Goal: Navigation & Orientation: Find specific page/section

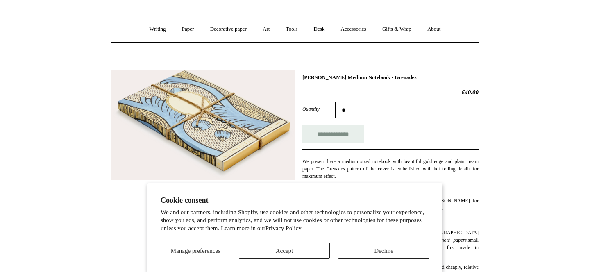
scroll to position [73, 0]
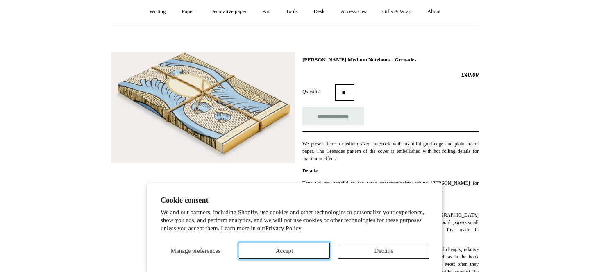
click at [313, 248] on button "Accept" at bounding box center [284, 251] width 91 height 16
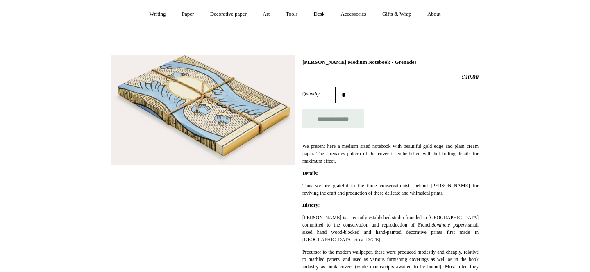
scroll to position [0, 0]
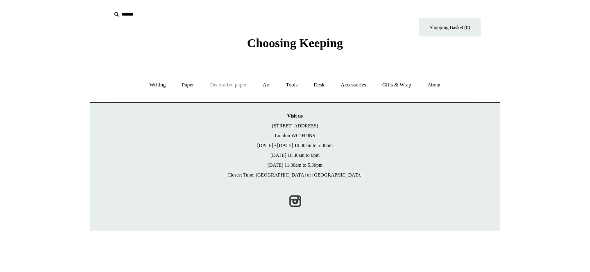
click at [210, 87] on link "Decorative paper +" at bounding box center [228, 85] width 51 height 22
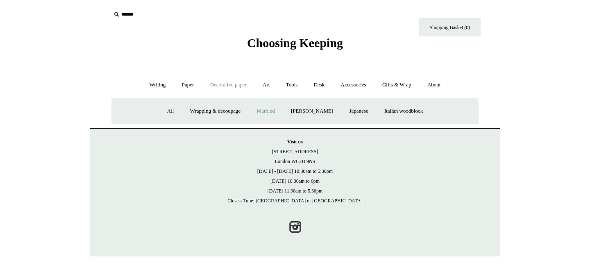
click at [258, 110] on link "Marbled" at bounding box center [266, 111] width 33 height 22
